Goal: Information Seeking & Learning: Learn about a topic

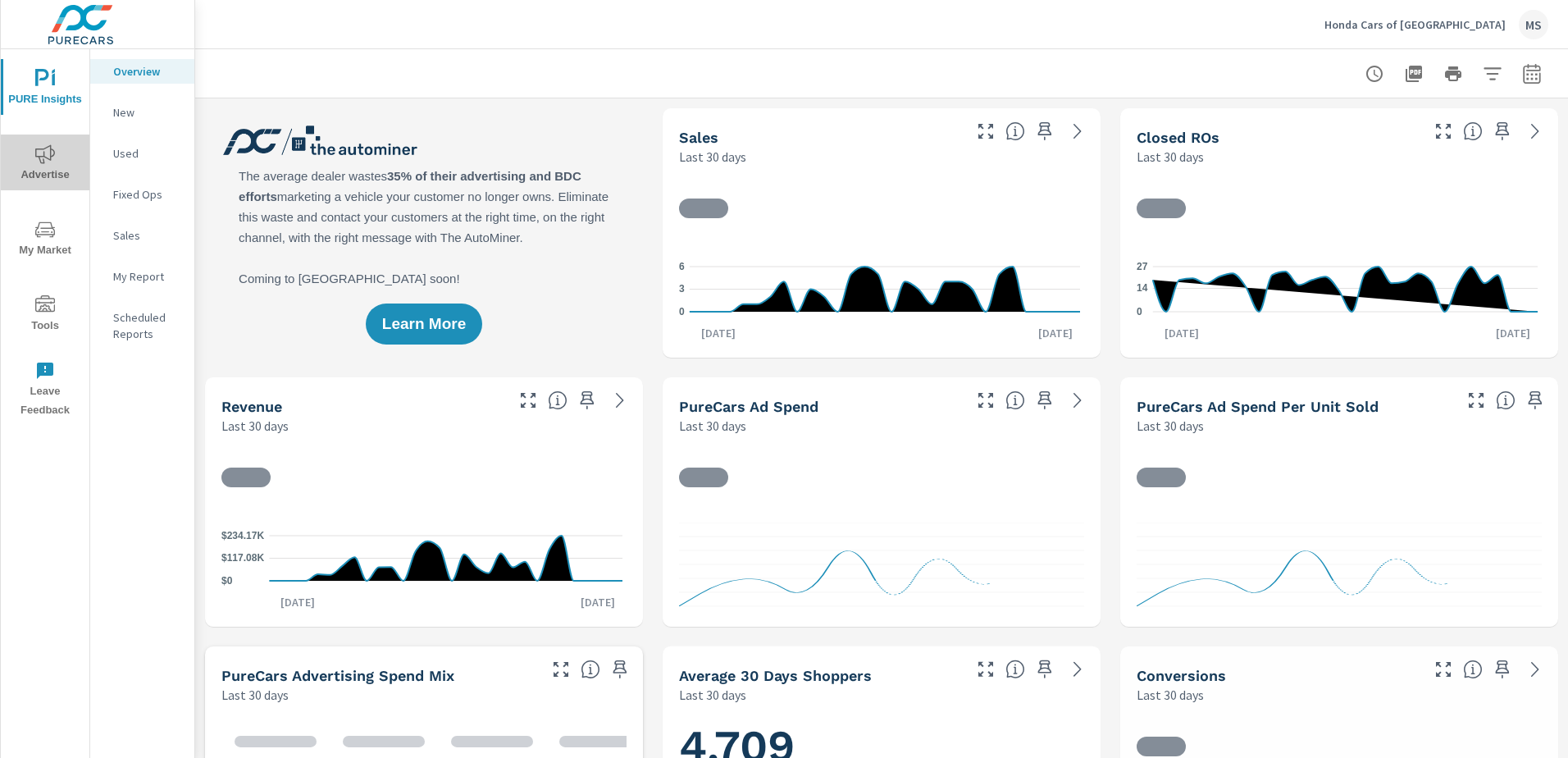
click at [67, 148] on span "Advertise" at bounding box center [45, 164] width 79 height 40
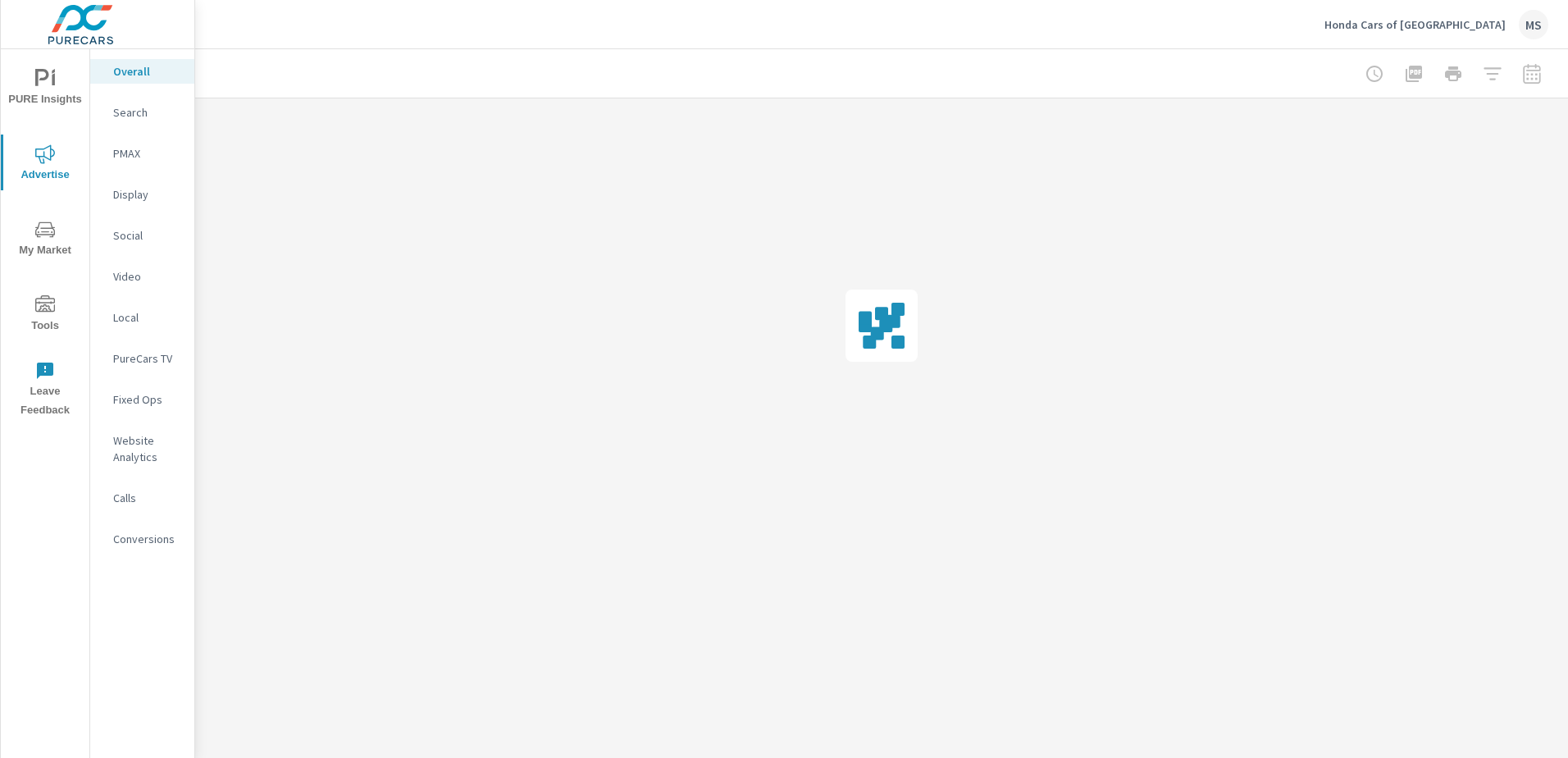
click at [137, 120] on p "Search" at bounding box center [147, 113] width 68 height 16
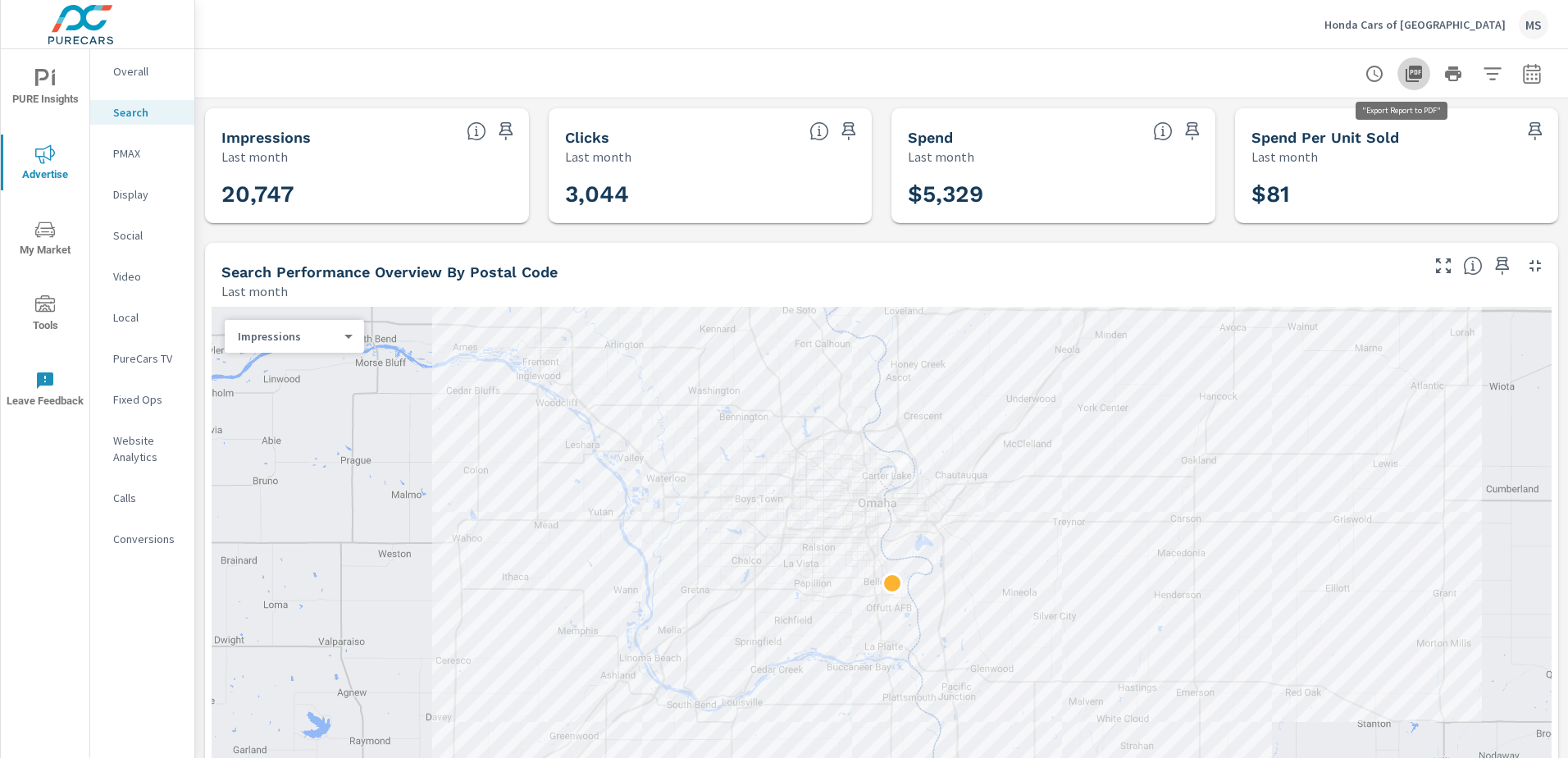
click at [1405, 79] on icon "button" at bounding box center [1414, 74] width 20 height 20
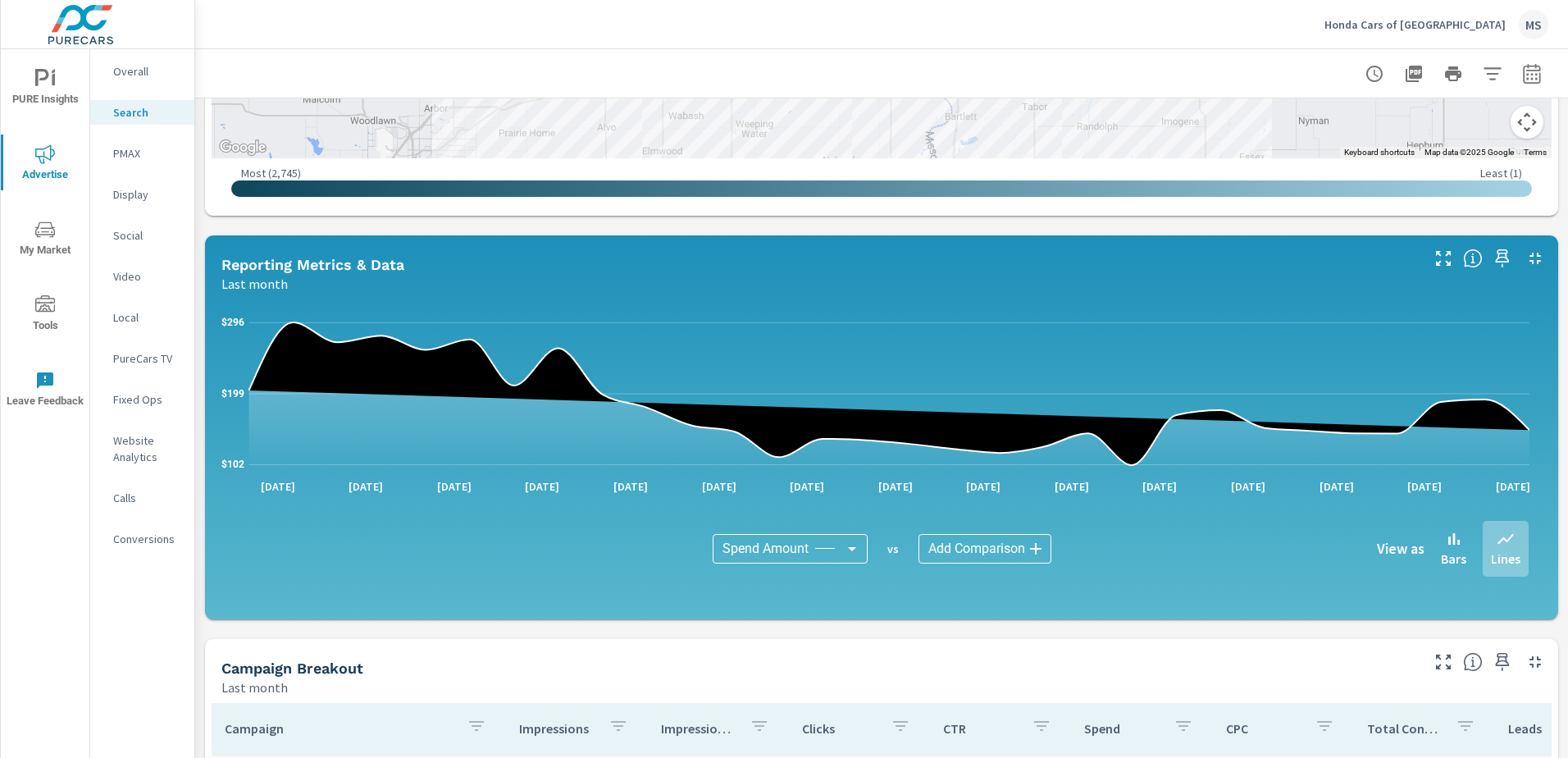
scroll to position [820, 0]
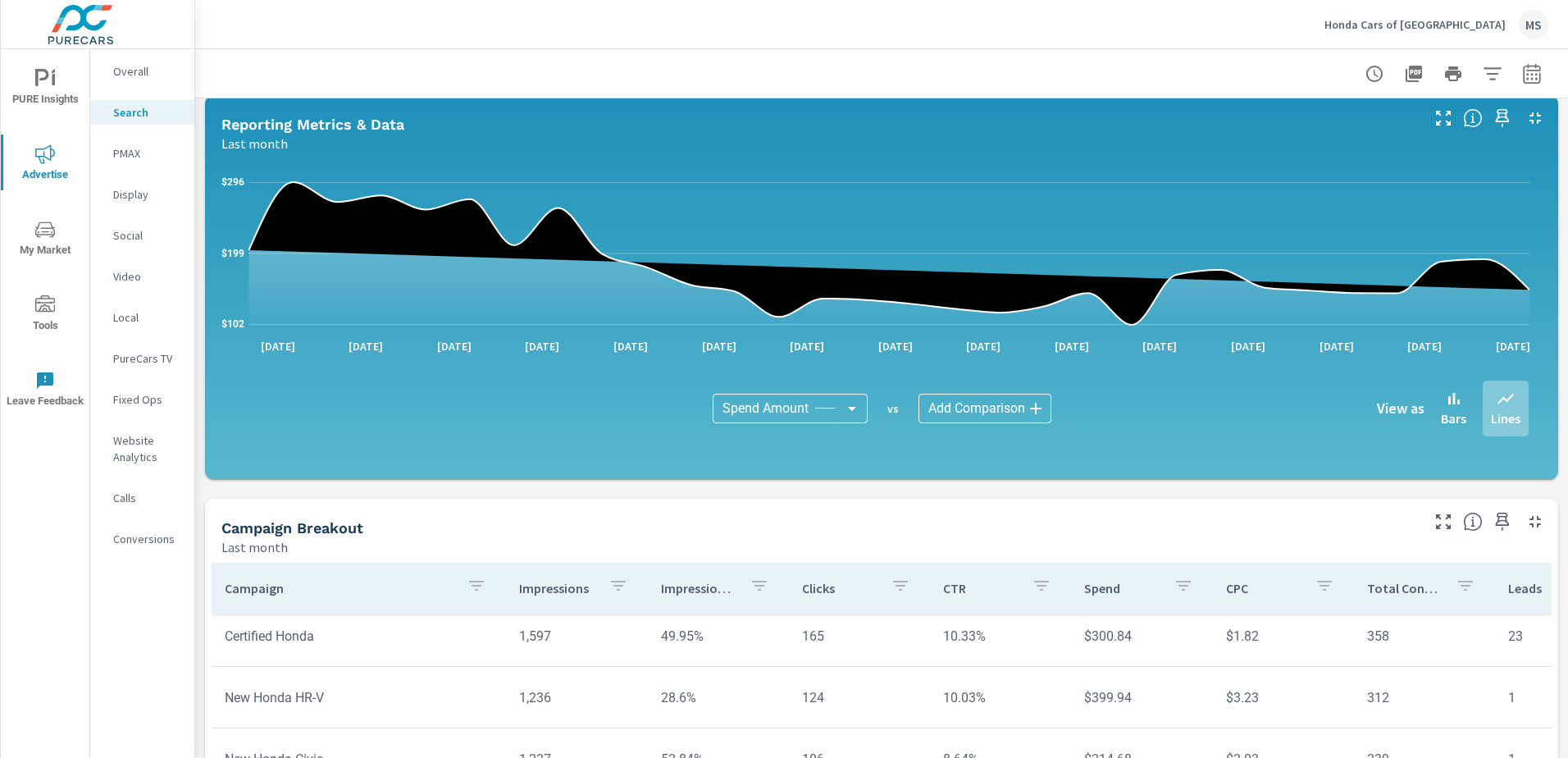
scroll to position [328, 0]
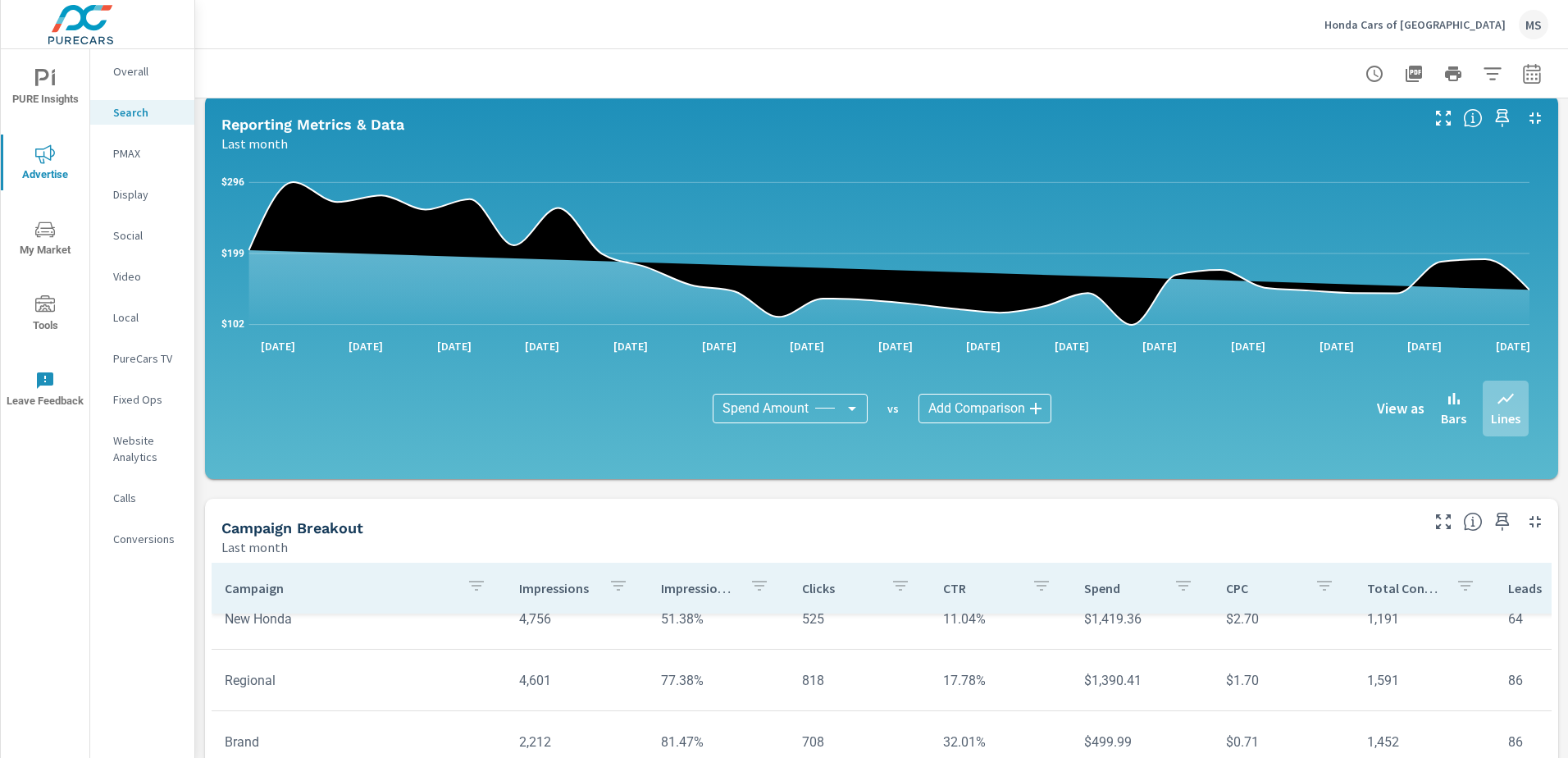
scroll to position [82, 0]
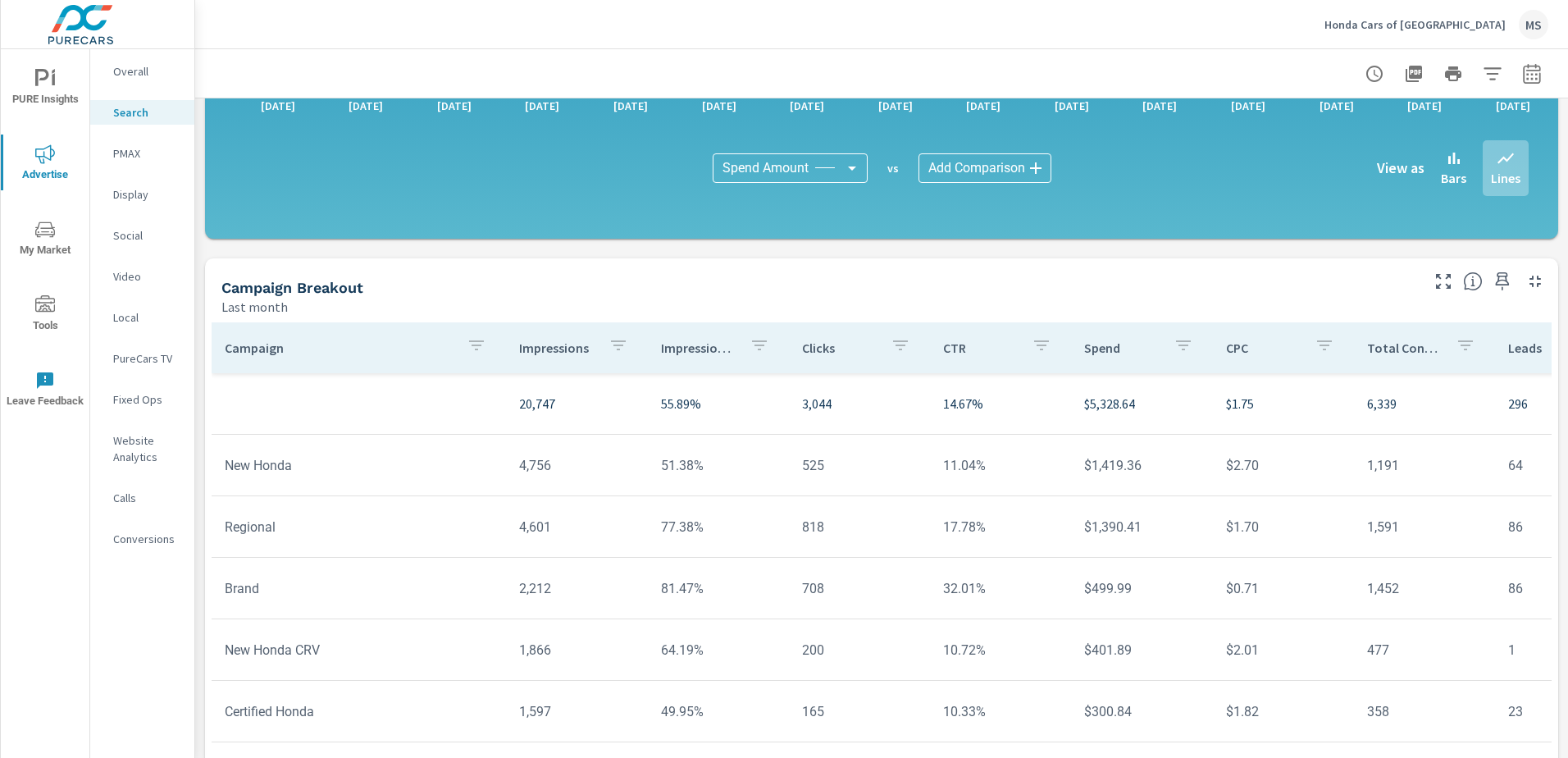
scroll to position [1066, 0]
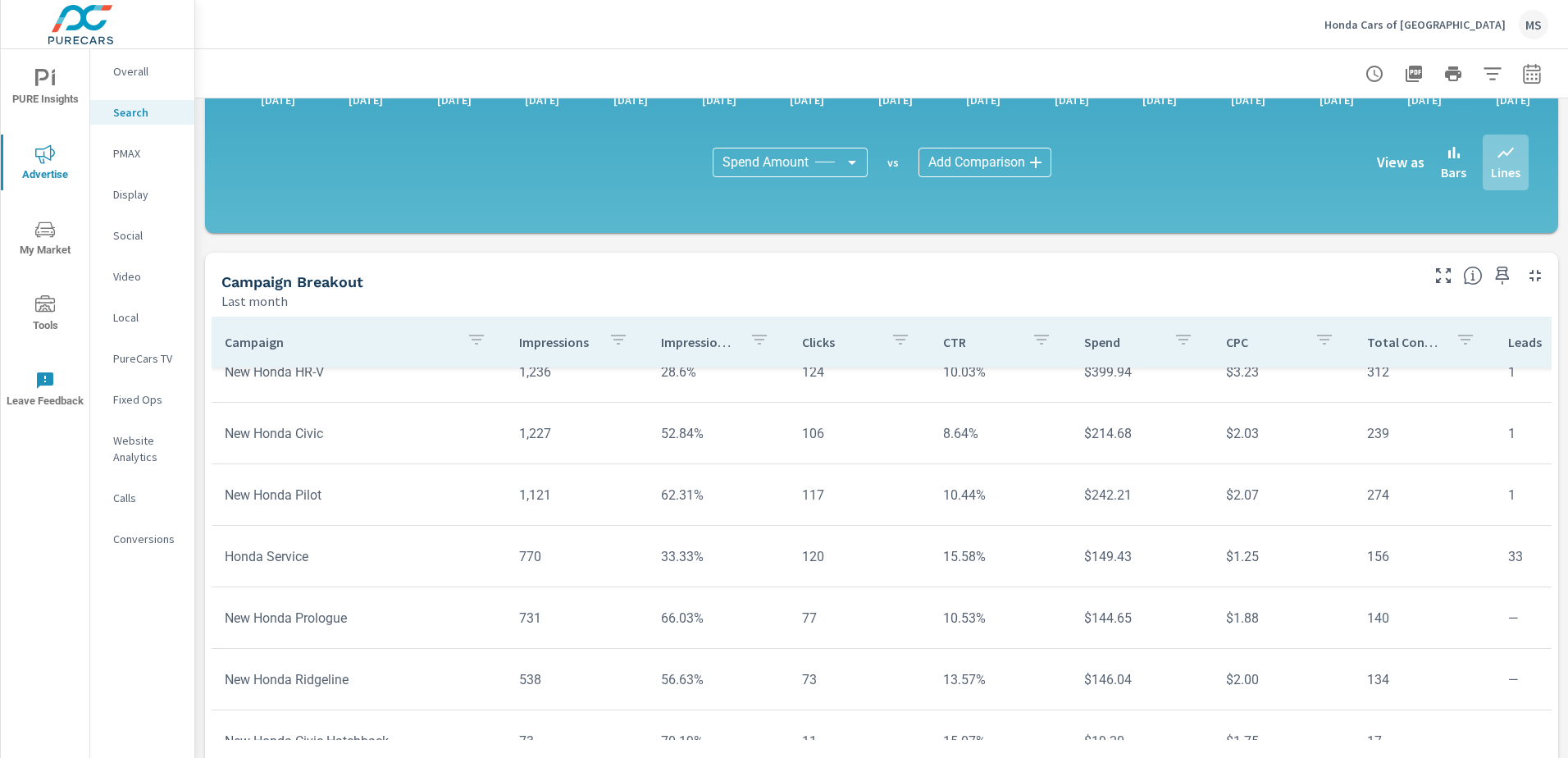
scroll to position [410, 0]
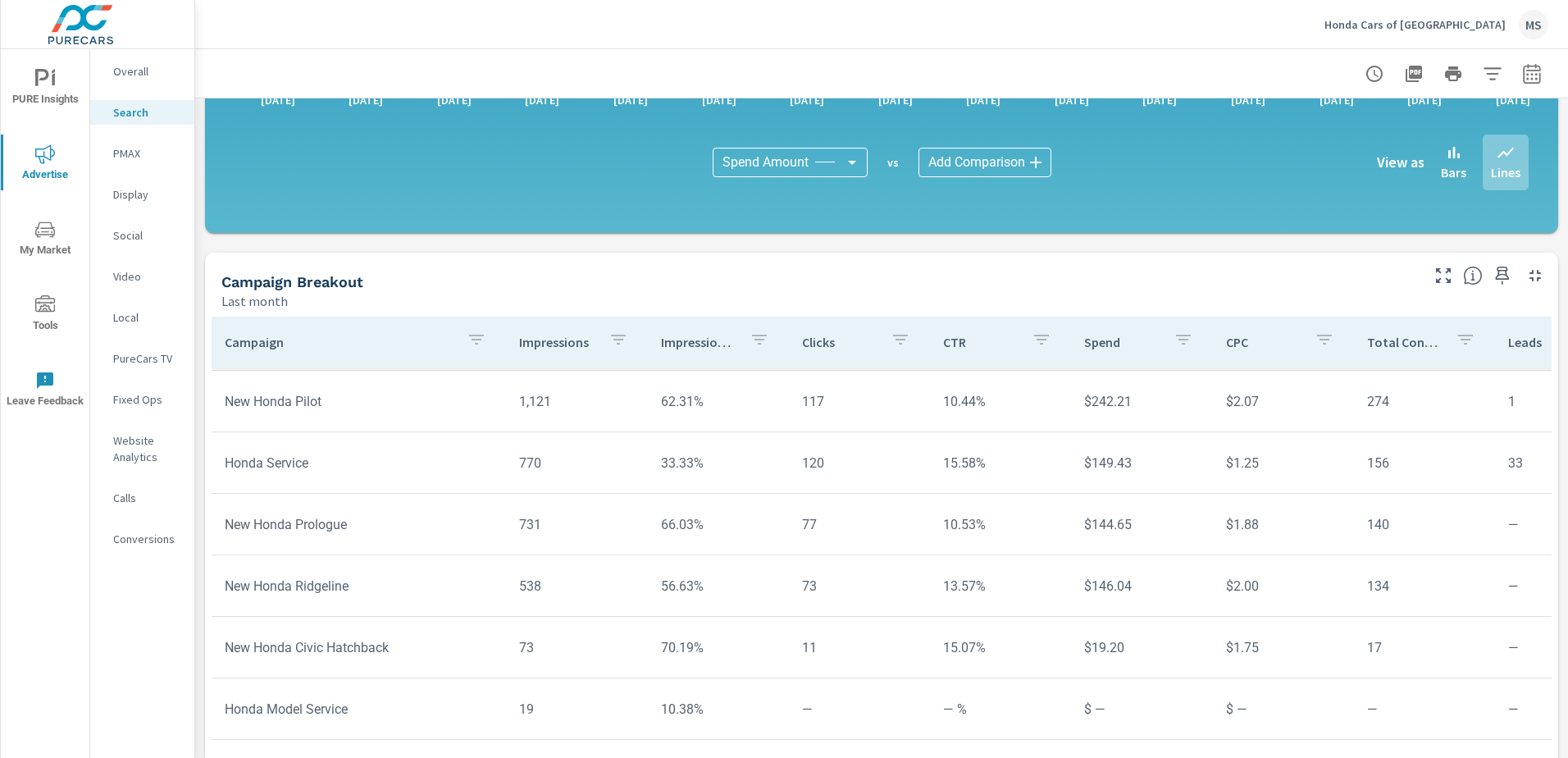
scroll to position [1089, 0]
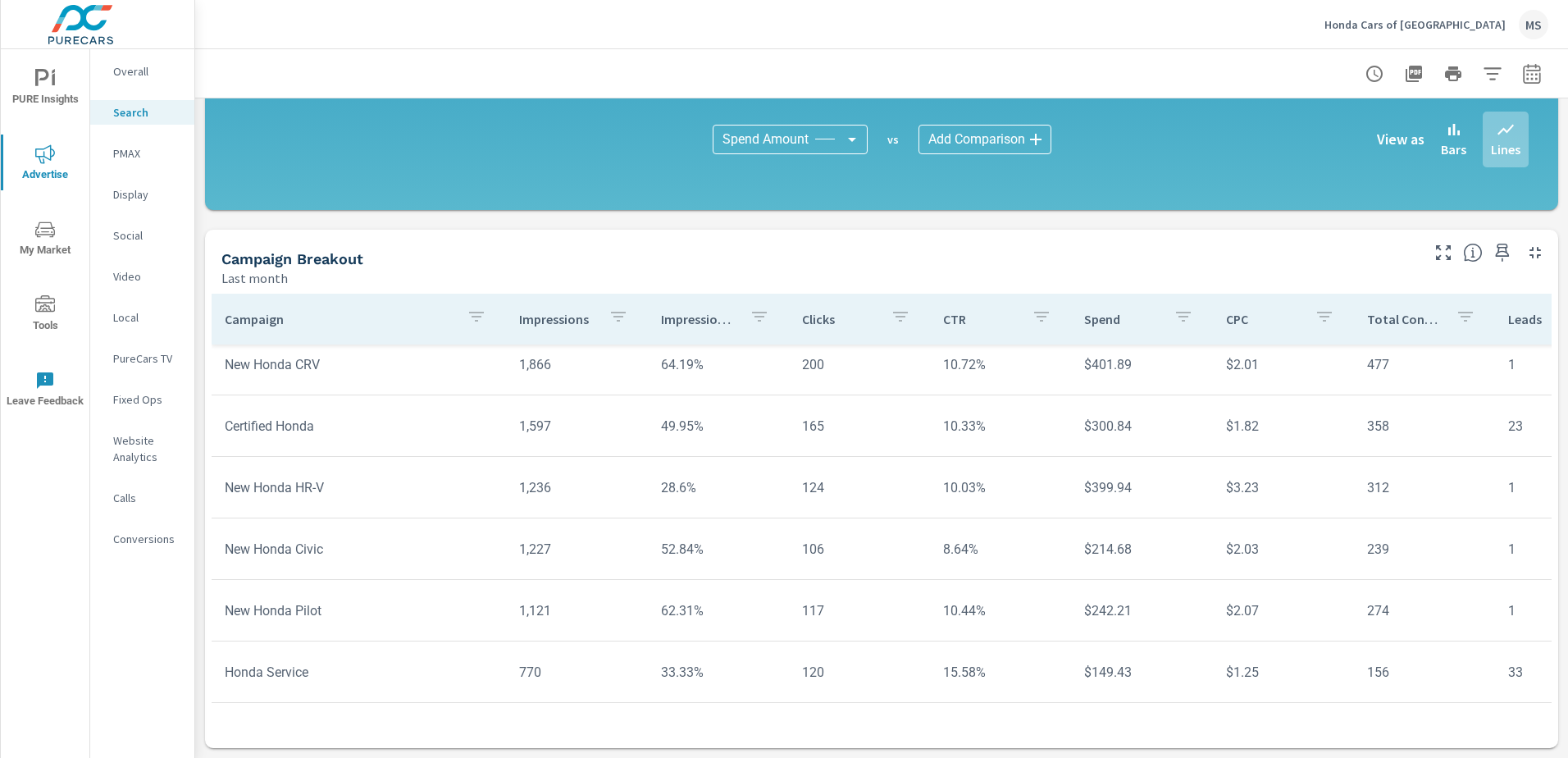
scroll to position [76, 0]
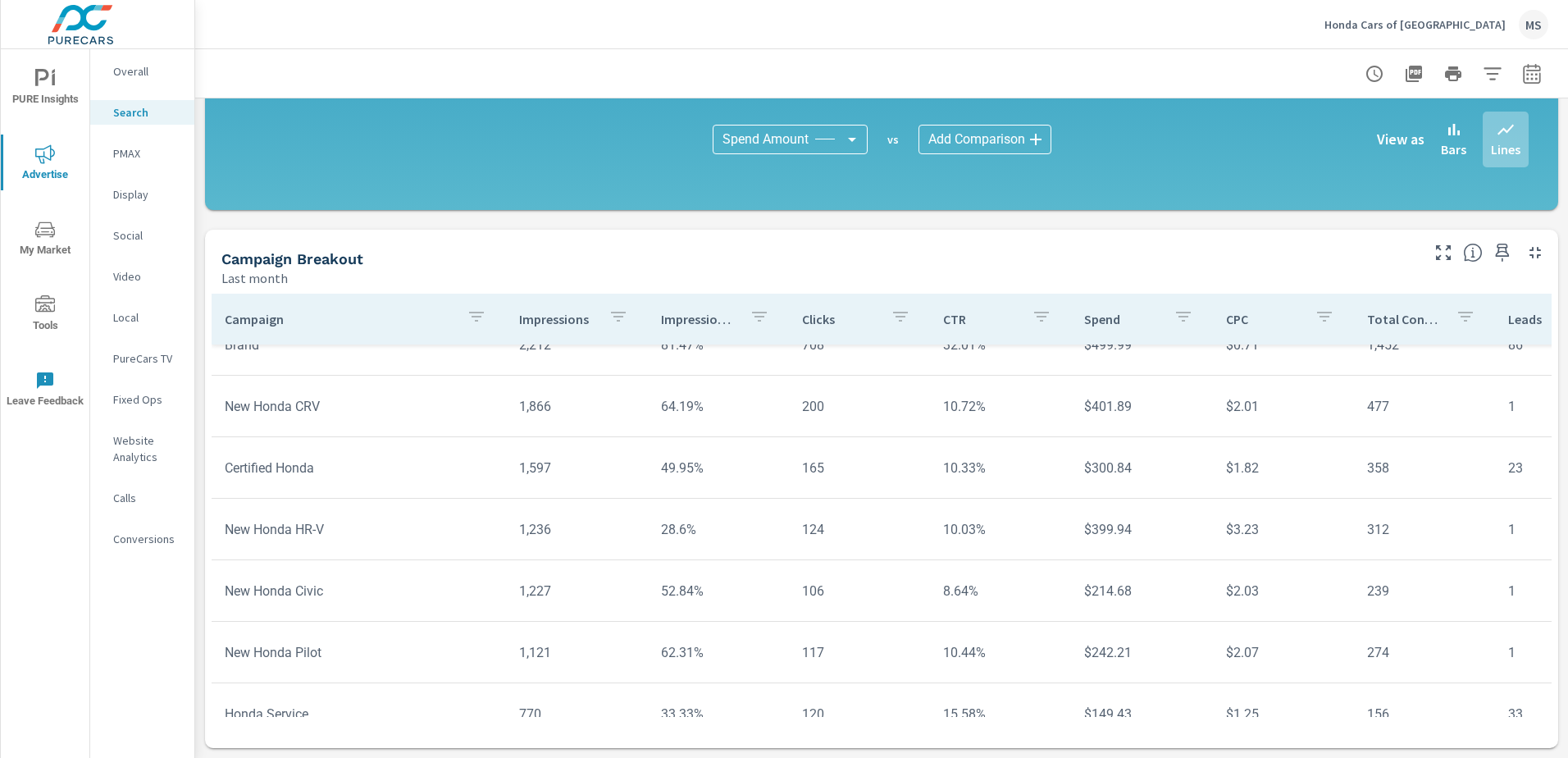
scroll to position [246, 0]
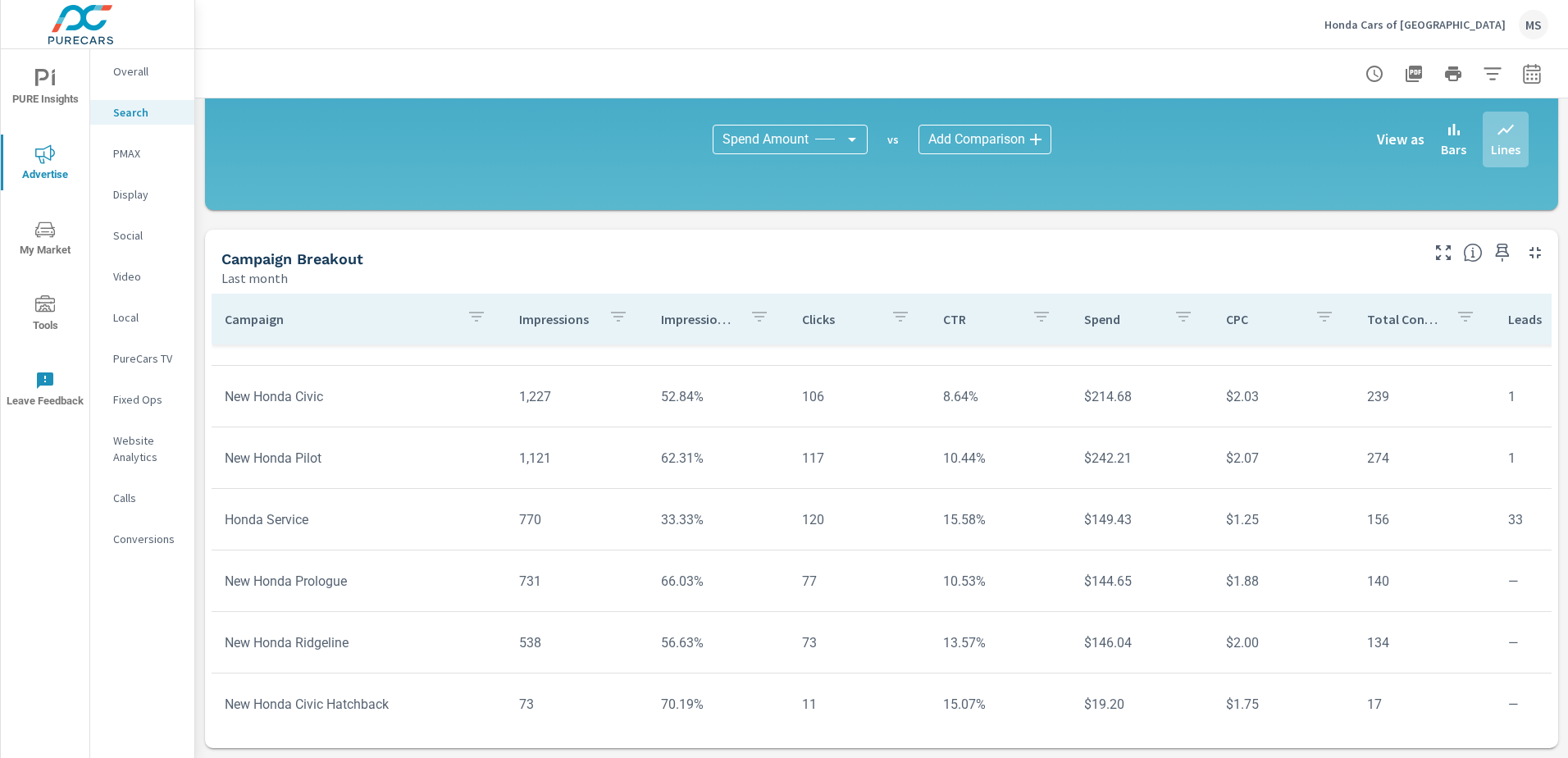
scroll to position [410, 0]
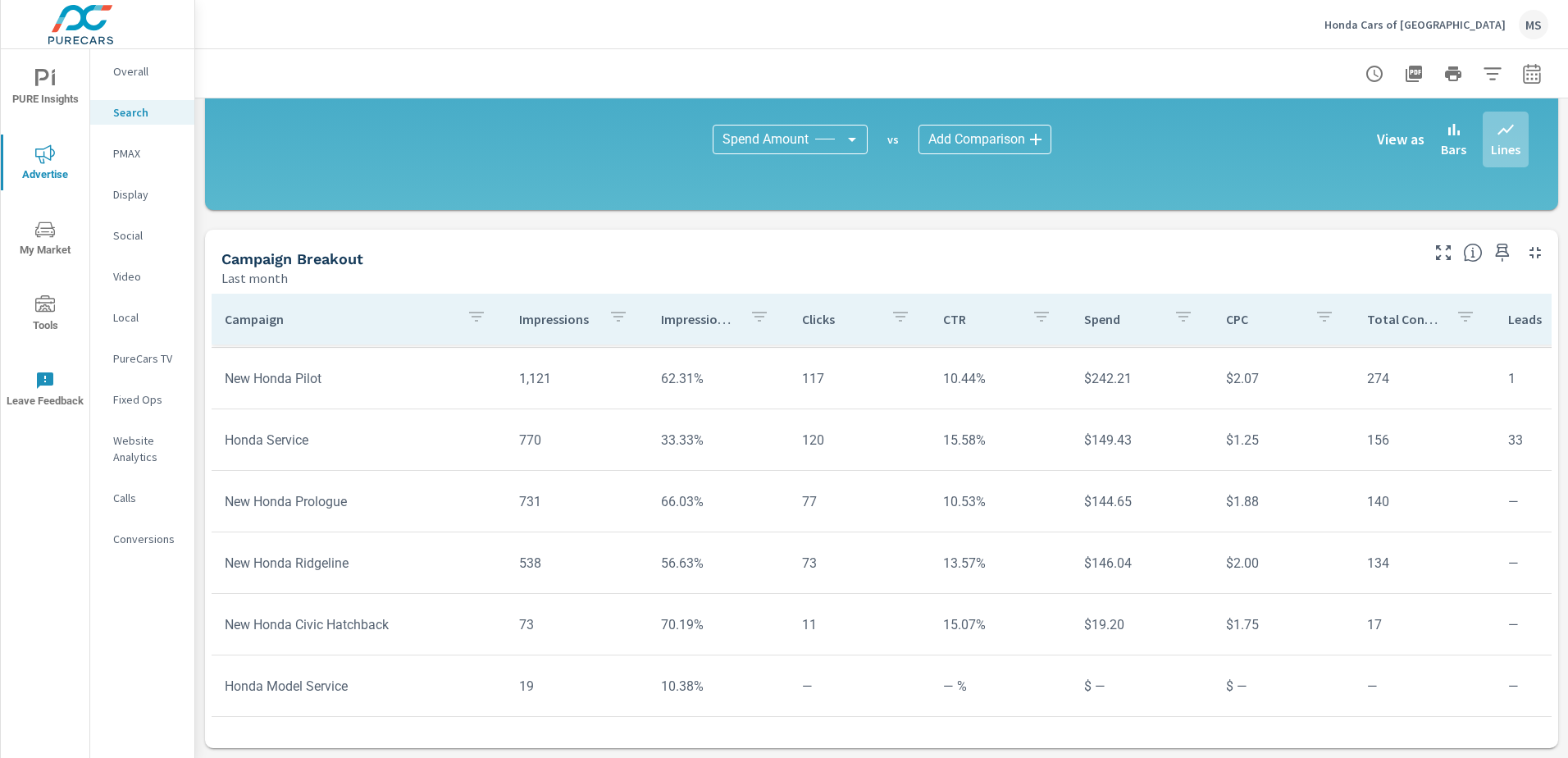
scroll to position [503, 0]
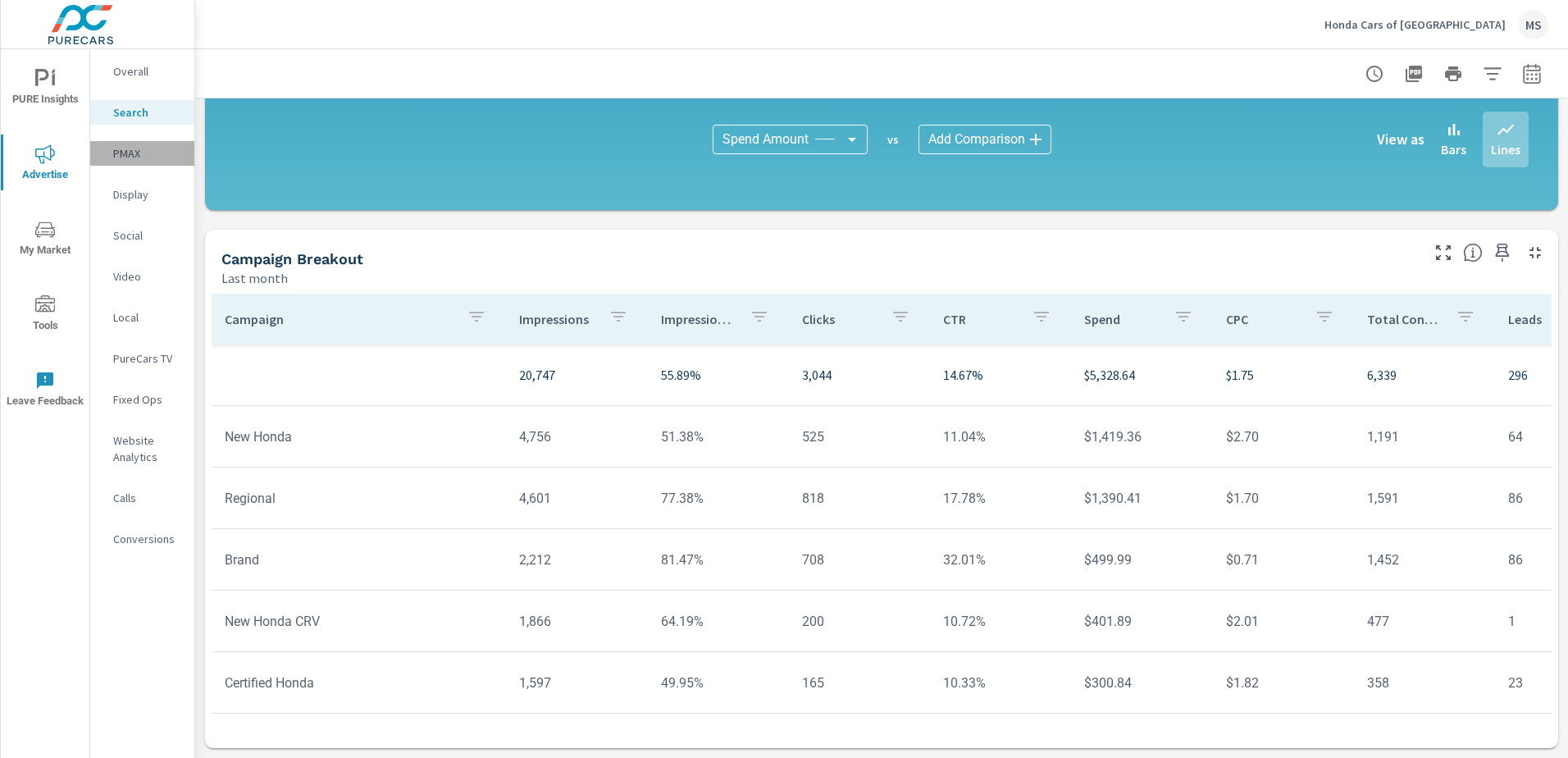
click at [138, 158] on p "PMAX" at bounding box center [147, 154] width 68 height 16
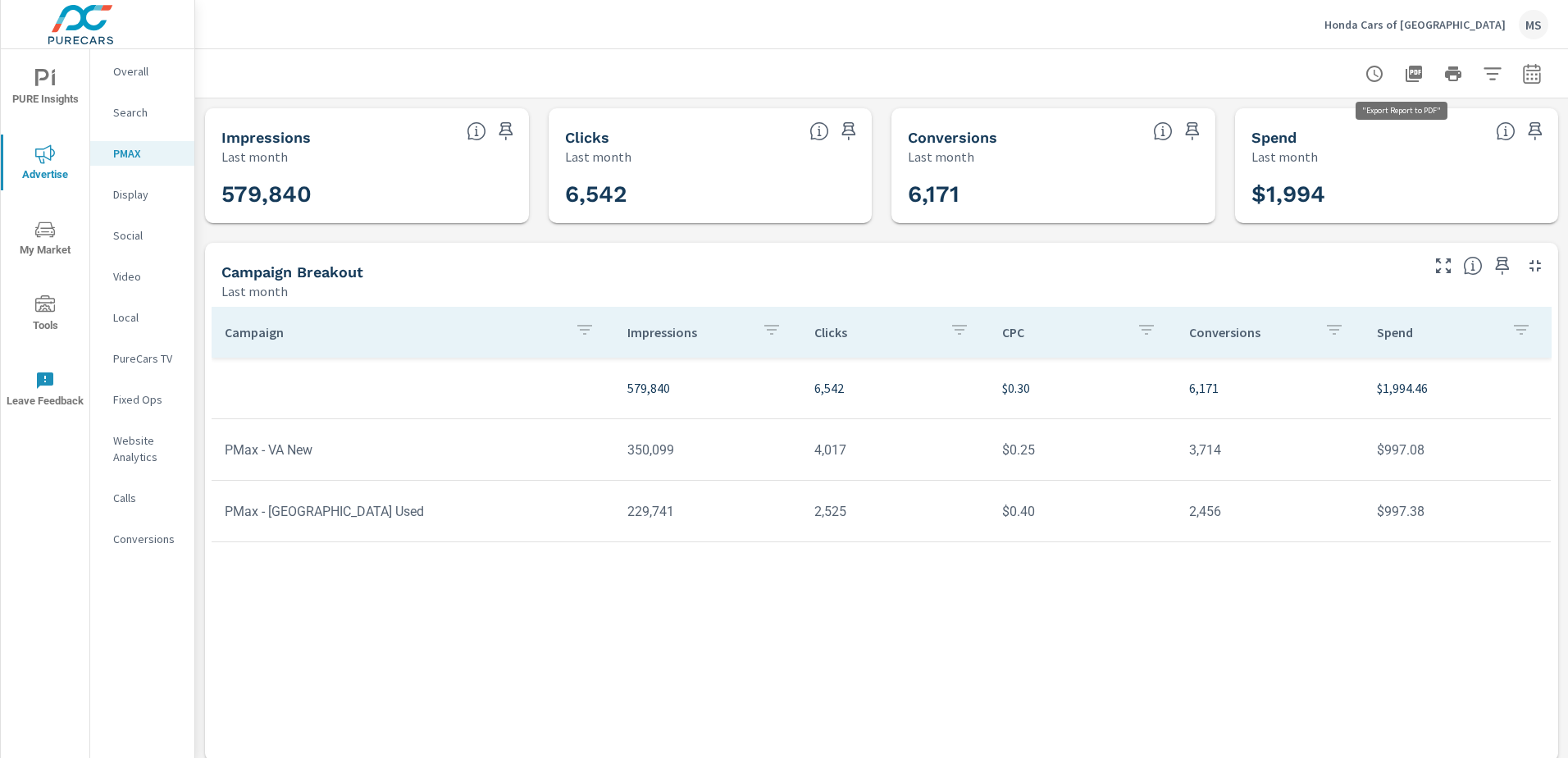
click at [1405, 71] on icon "button" at bounding box center [1414, 74] width 20 height 20
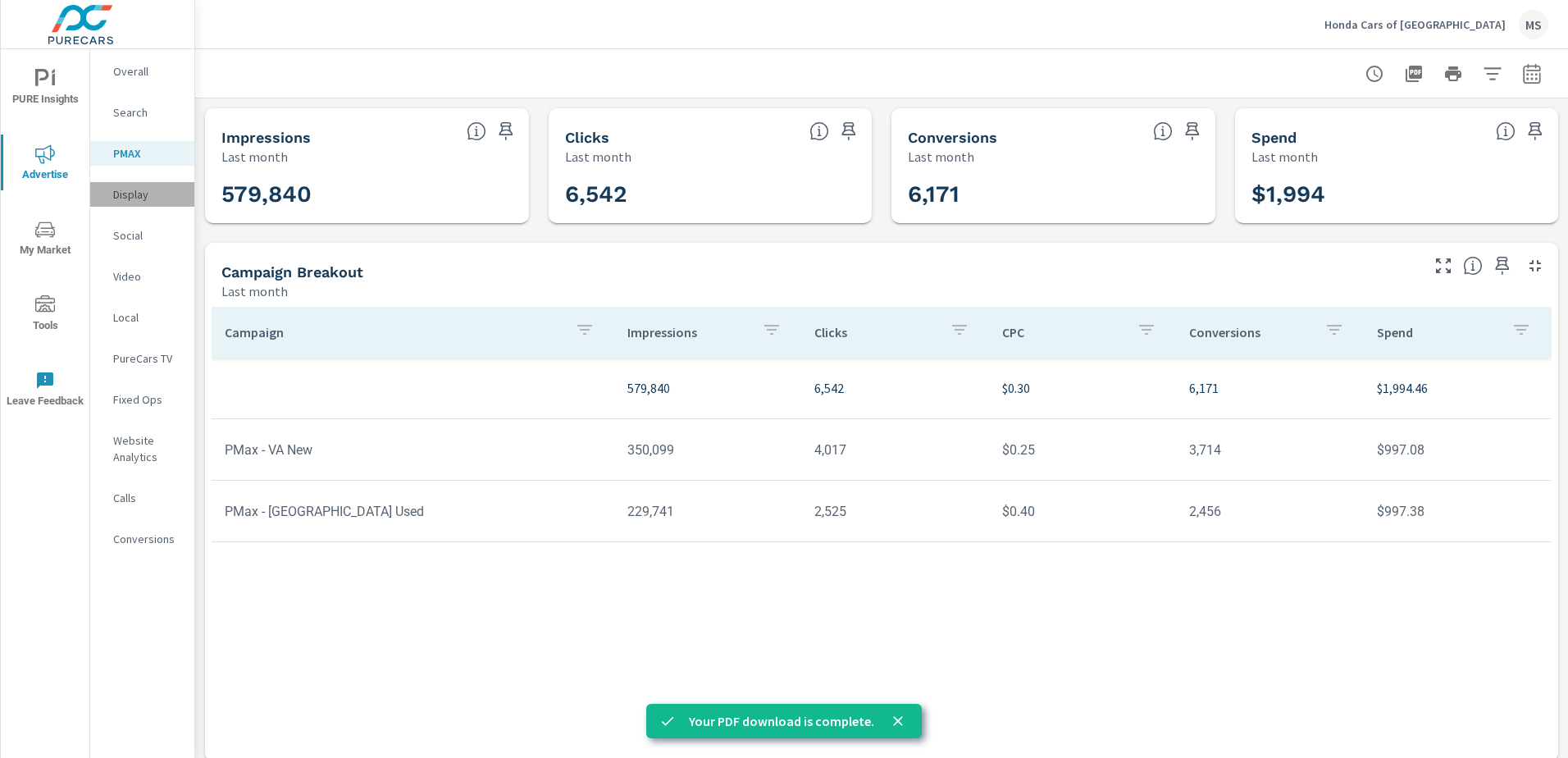
click at [124, 195] on p "Display" at bounding box center [147, 195] width 68 height 16
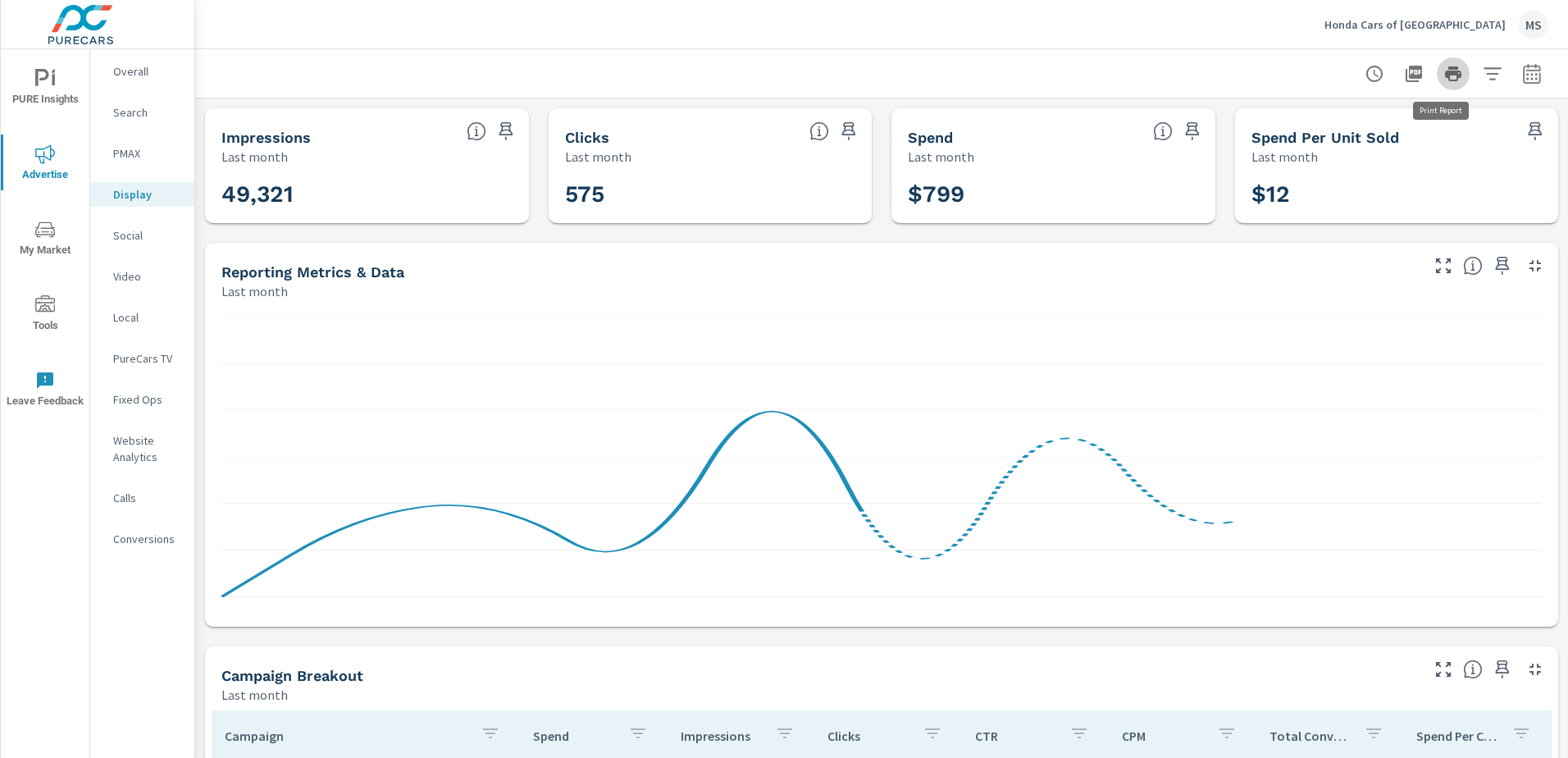
click at [1446, 74] on icon "button" at bounding box center [1454, 74] width 16 height 15
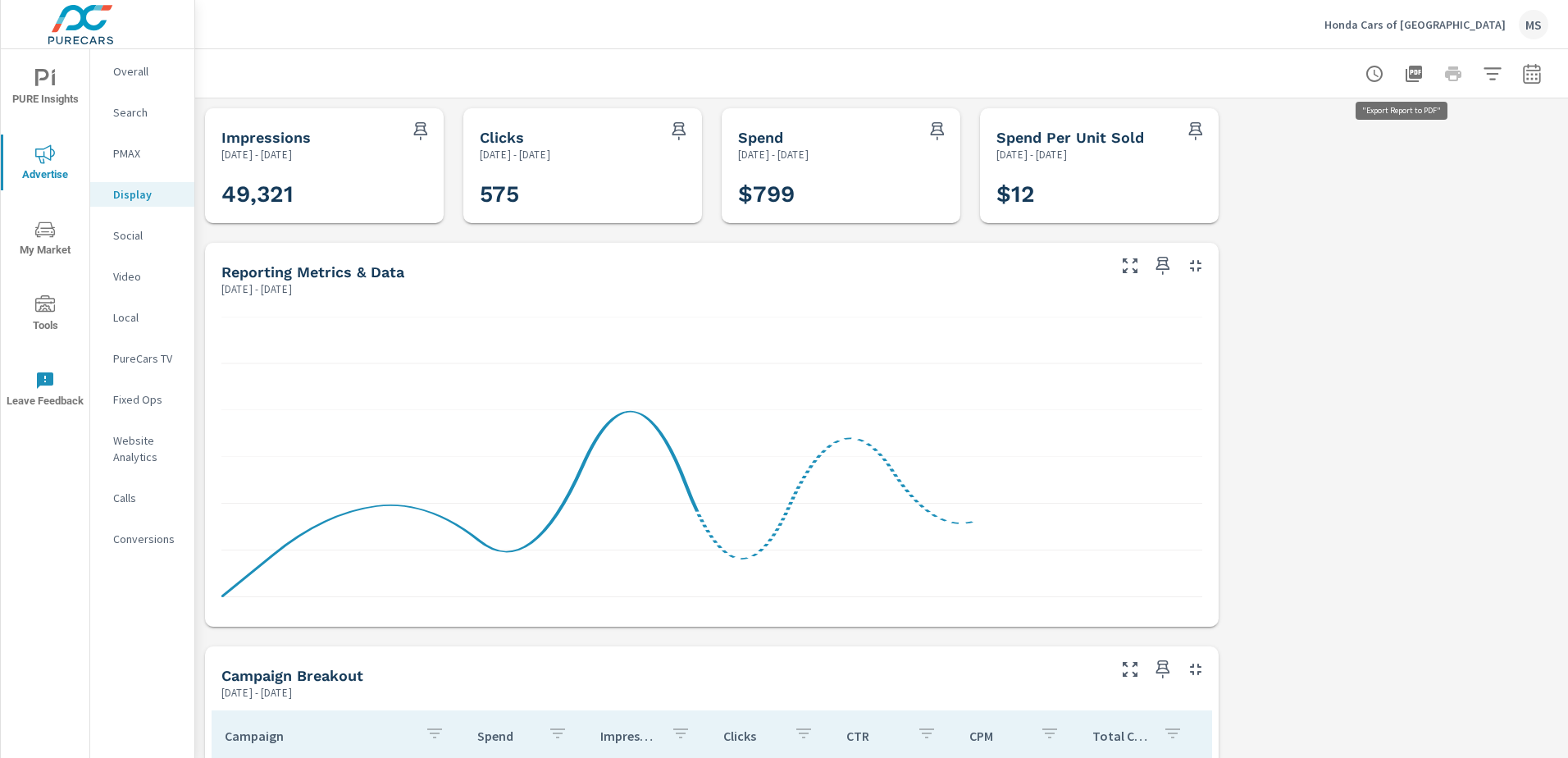
click at [1406, 78] on icon "button" at bounding box center [1414, 74] width 16 height 16
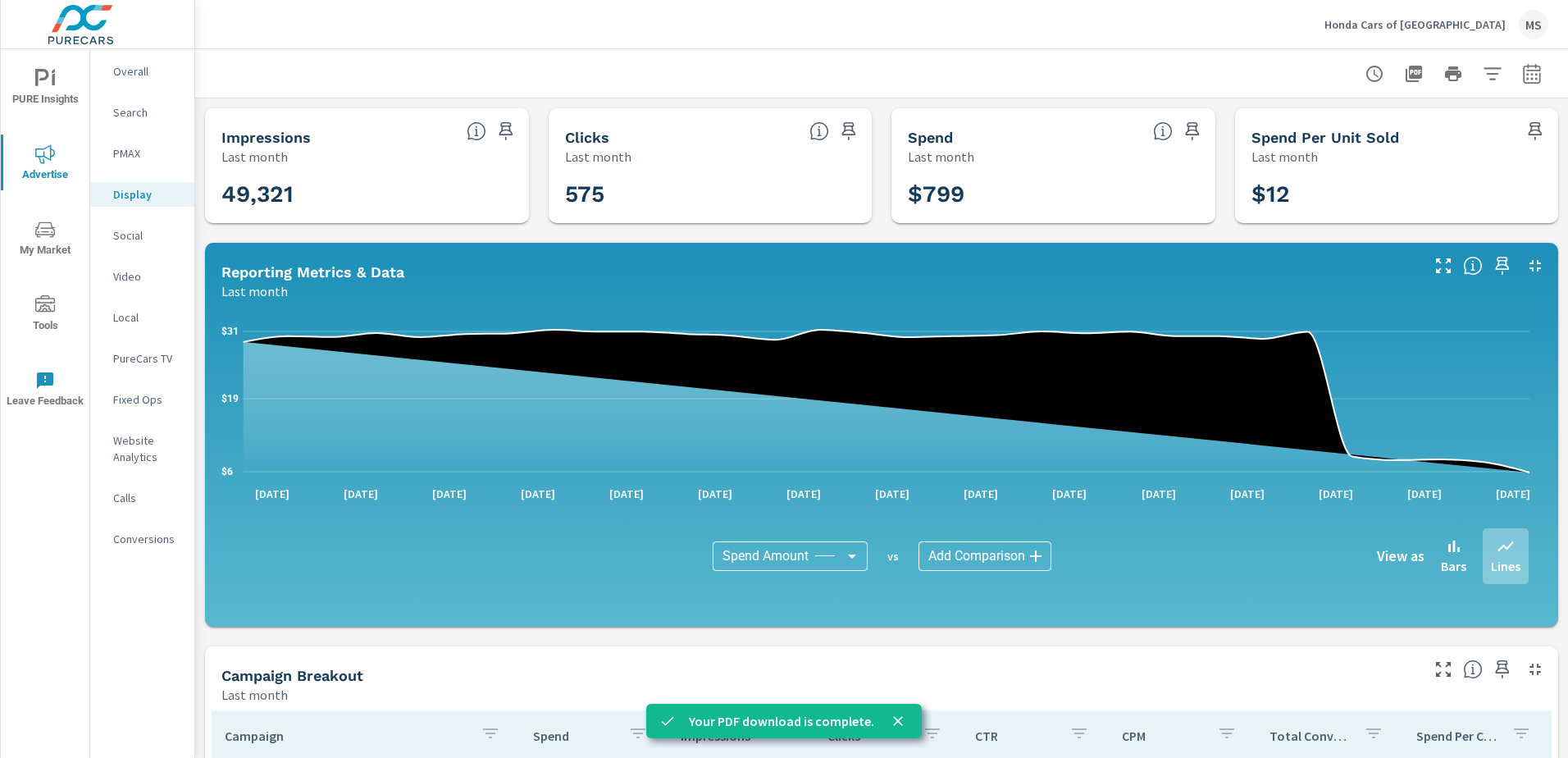
click at [136, 282] on p "Video" at bounding box center [147, 277] width 68 height 16
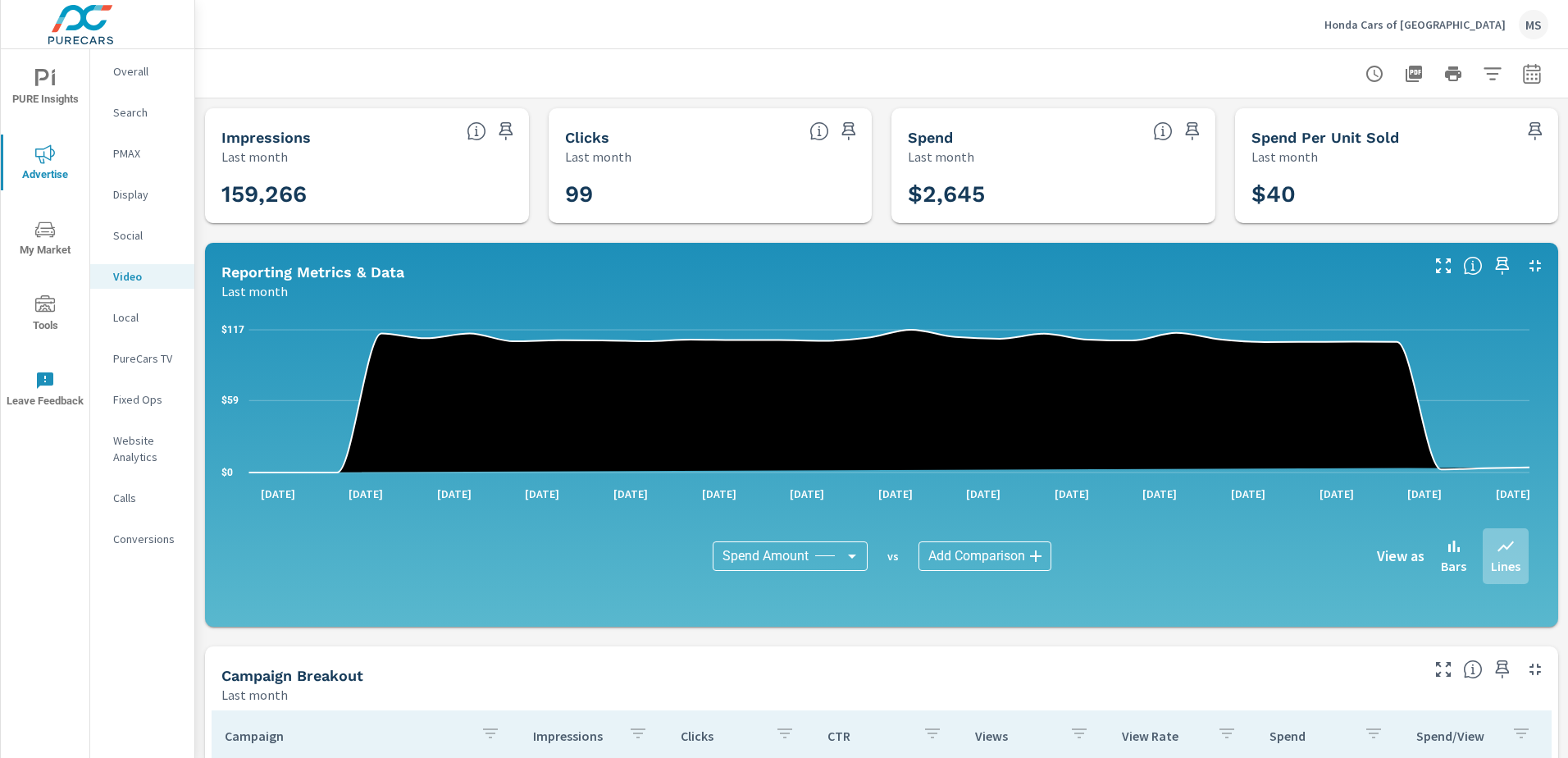
click at [1406, 73] on icon "button" at bounding box center [1414, 74] width 16 height 16
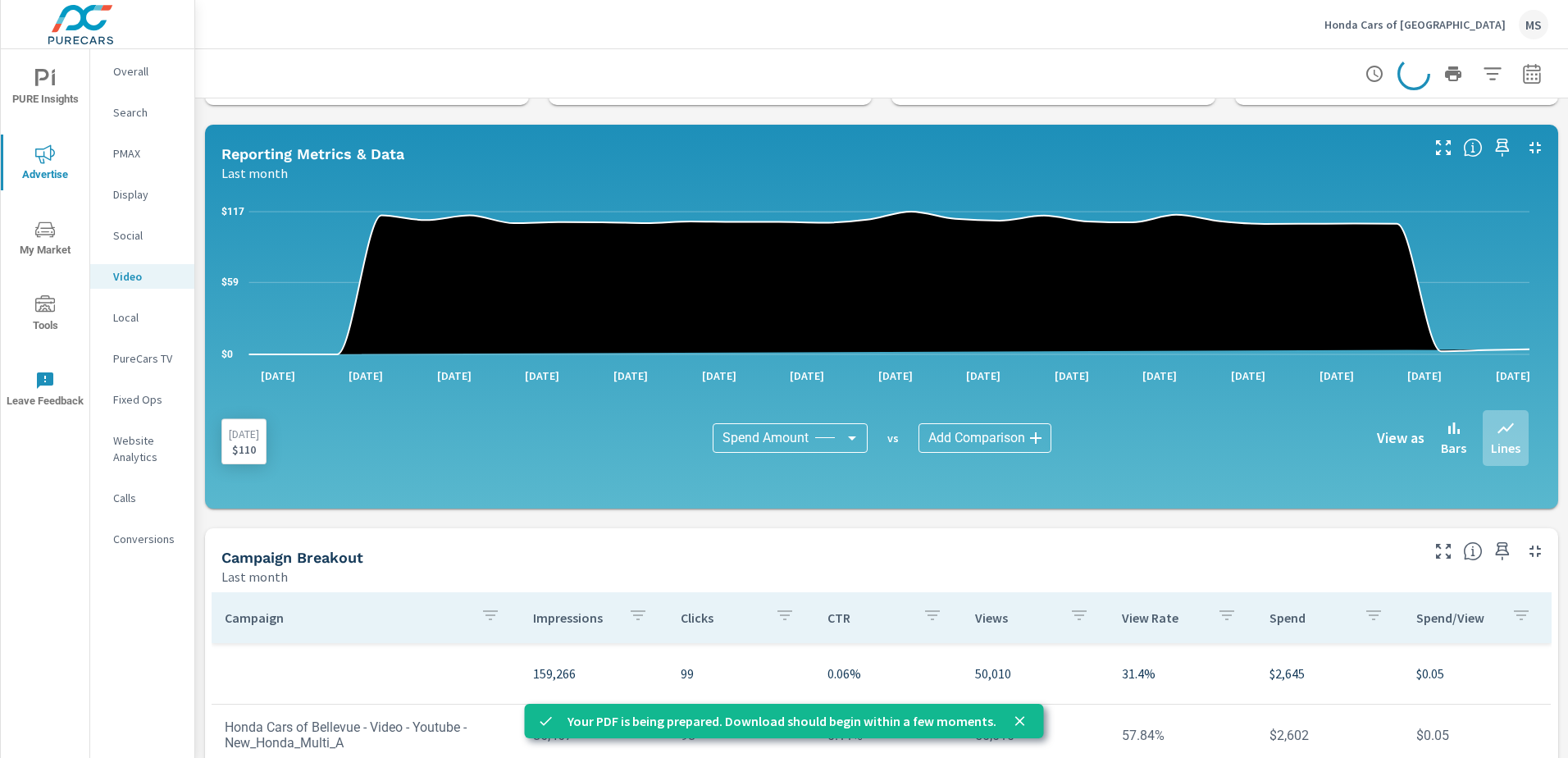
scroll to position [246, 0]
